Goal: Register for event/course

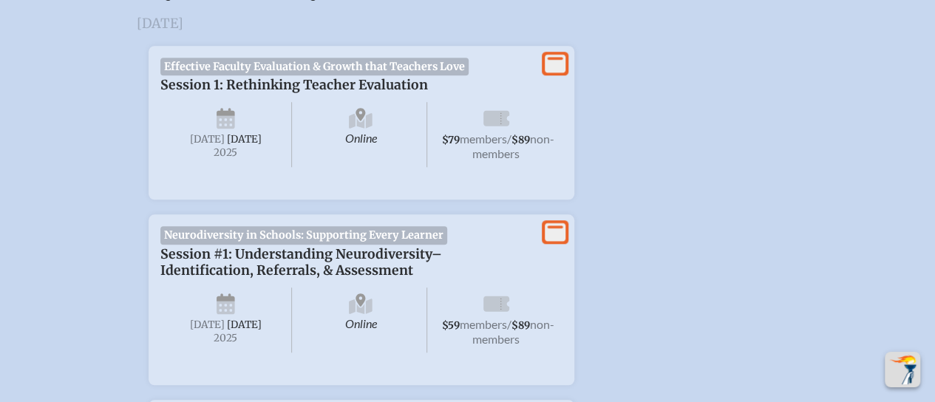
scroll to position [603, 0]
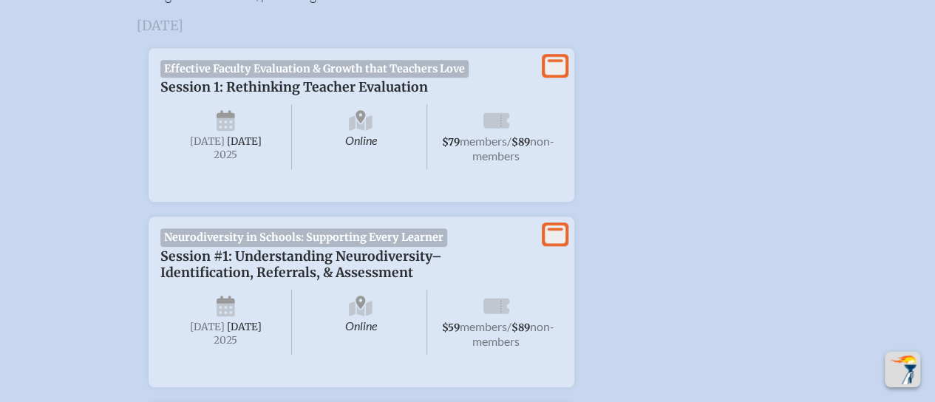
click at [227, 148] on span "[DATE]" at bounding box center [244, 141] width 35 height 13
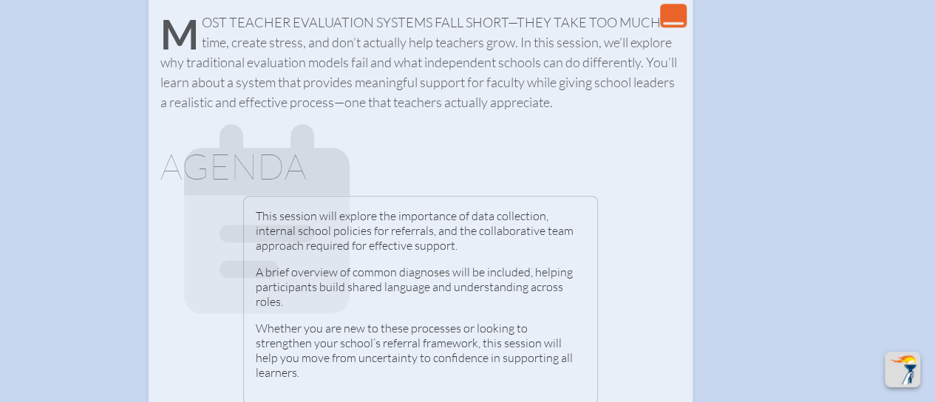
scroll to position [822, 0]
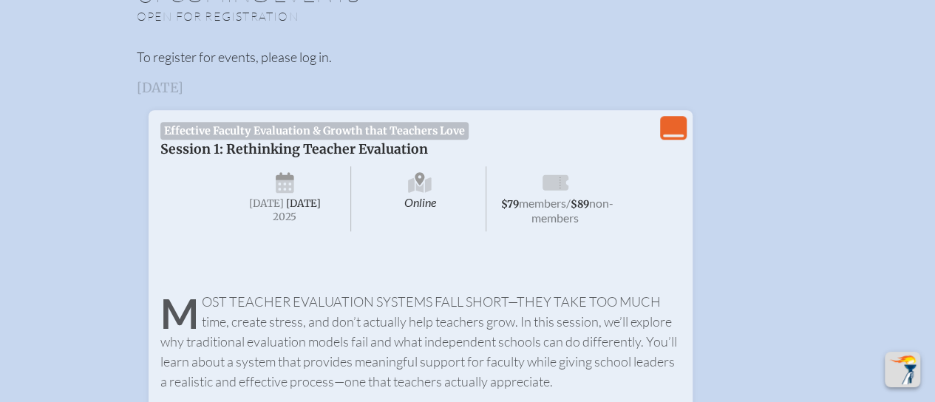
scroll to position [538, 0]
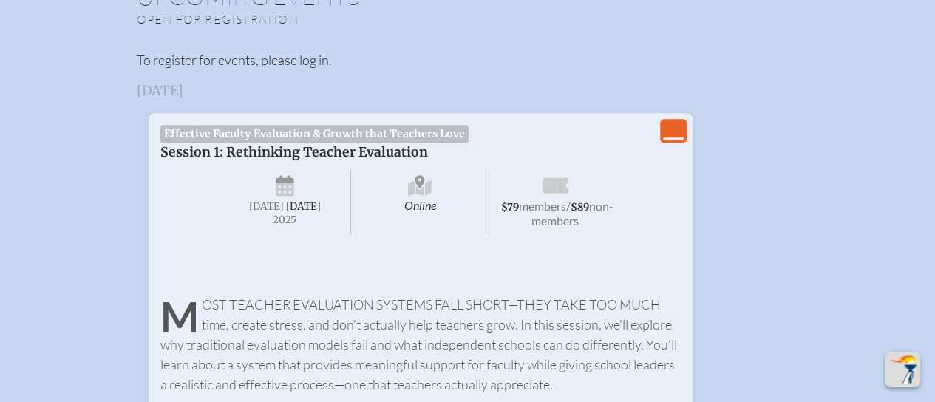
click at [286, 213] on span "[DATE]" at bounding box center [303, 206] width 35 height 13
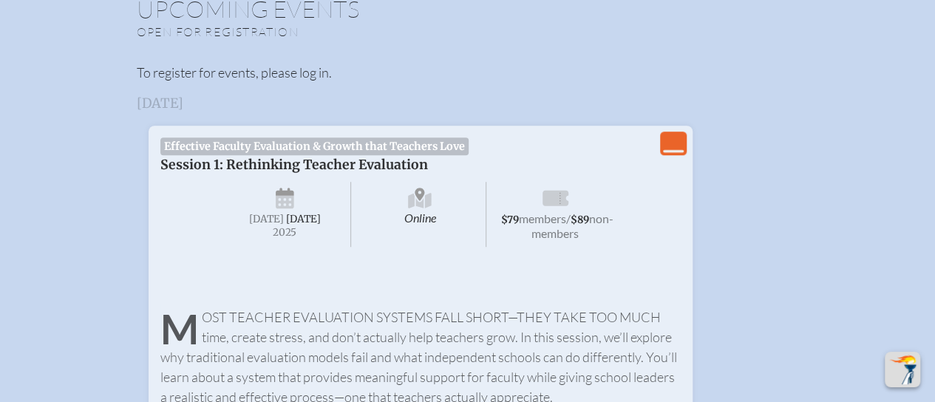
scroll to position [528, 0]
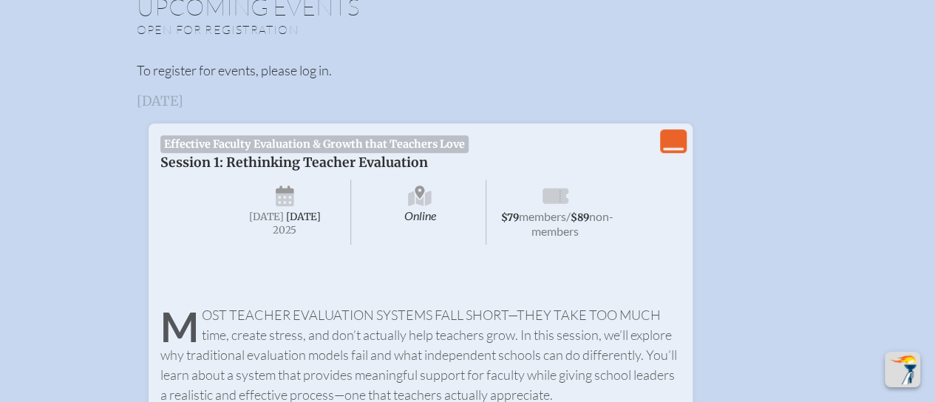
click at [210, 150] on span "Effective Faculty Evaluation & Growth that Teachers Love" at bounding box center [314, 144] width 309 height 18
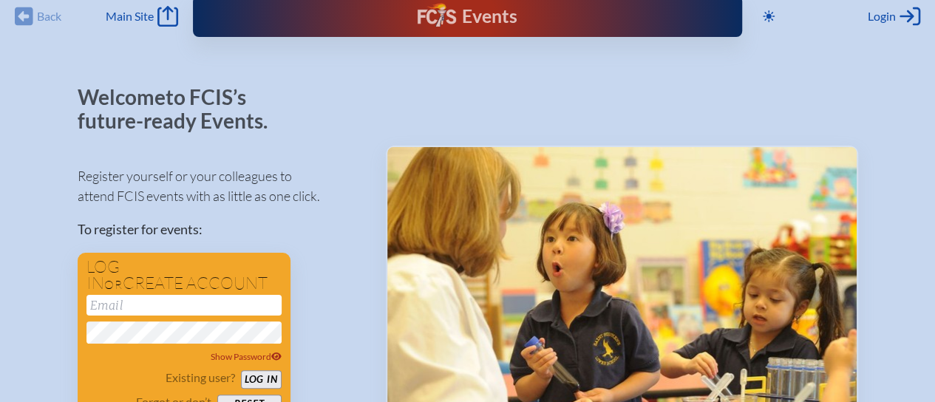
scroll to position [0, 0]
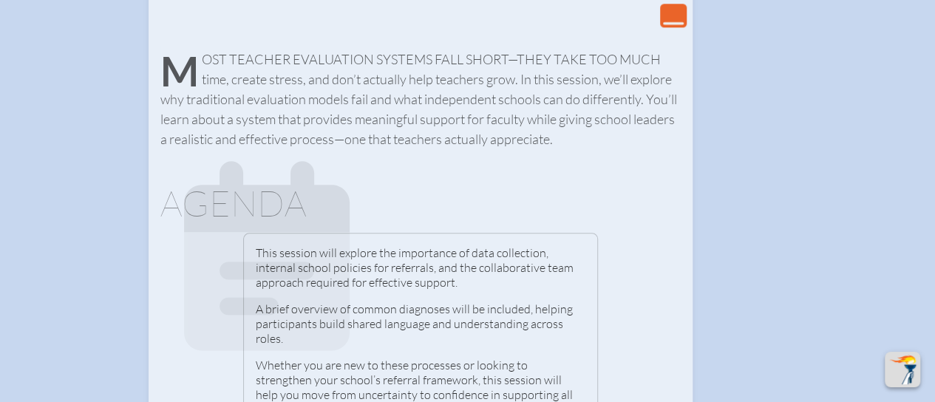
scroll to position [794, 0]
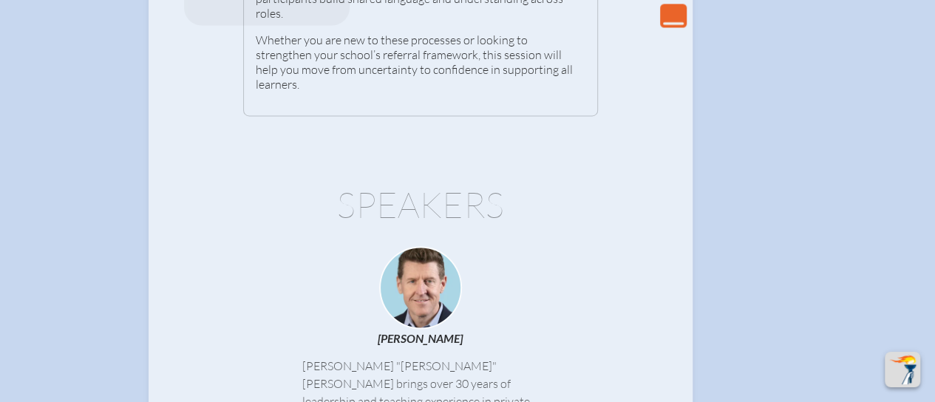
scroll to position [1111, 0]
